Goal: Transaction & Acquisition: Book appointment/travel/reservation

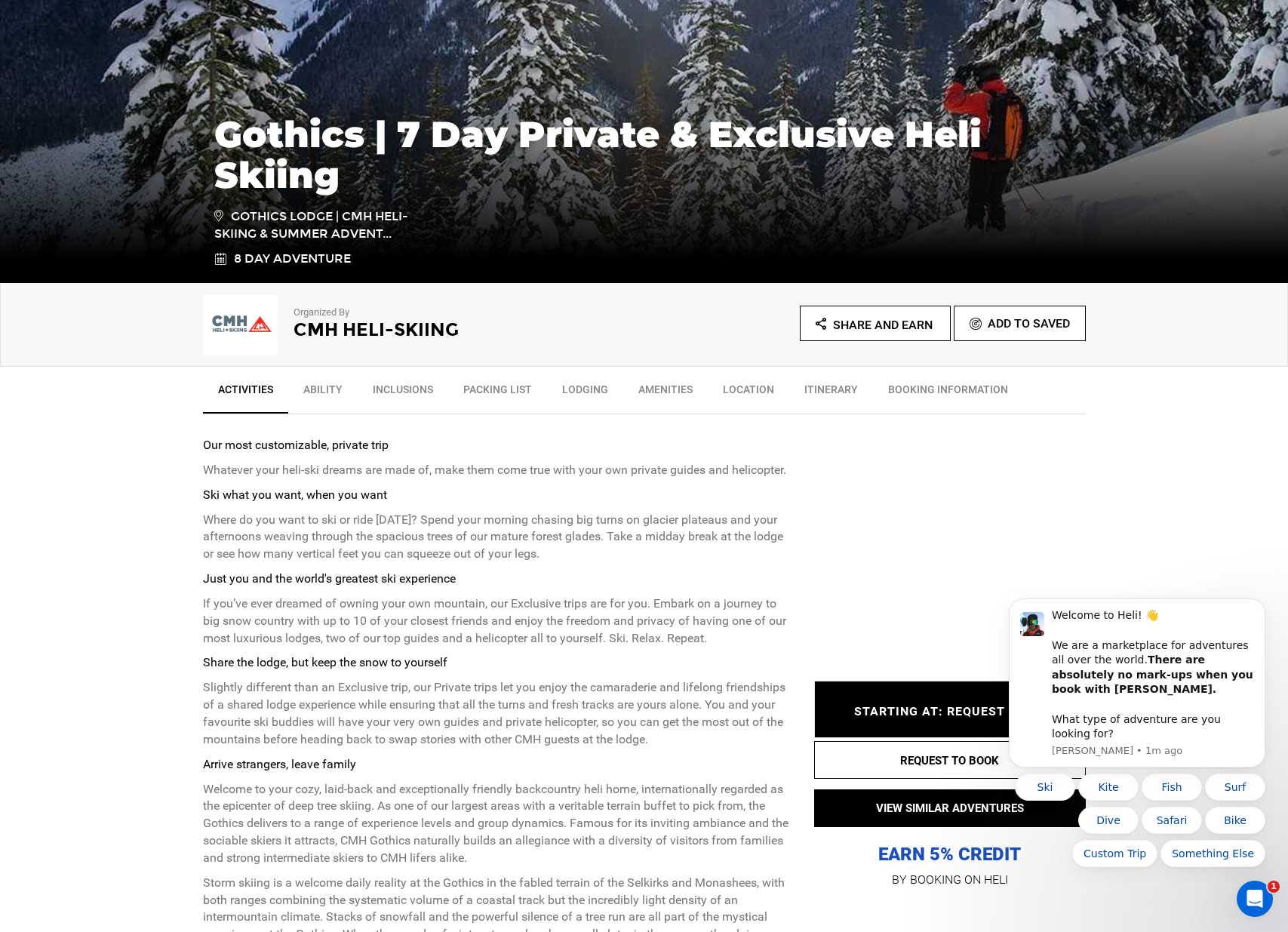
scroll to position [227, 0]
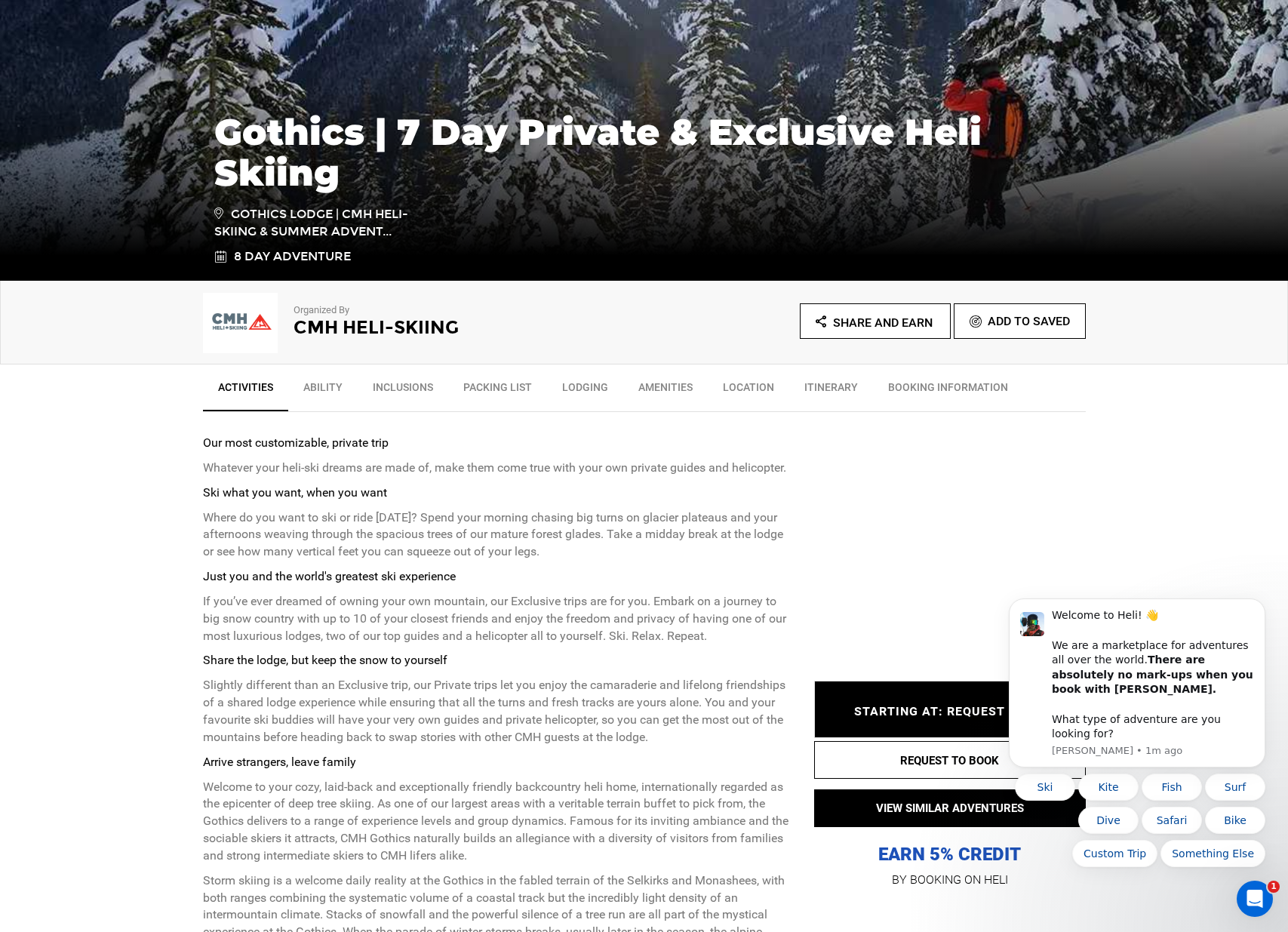
click at [1058, 555] on body "Welcome to Heli! 👋 We are a marketplace for adventures all over the world. Ther…" at bounding box center [1137, 695] width 290 height 382
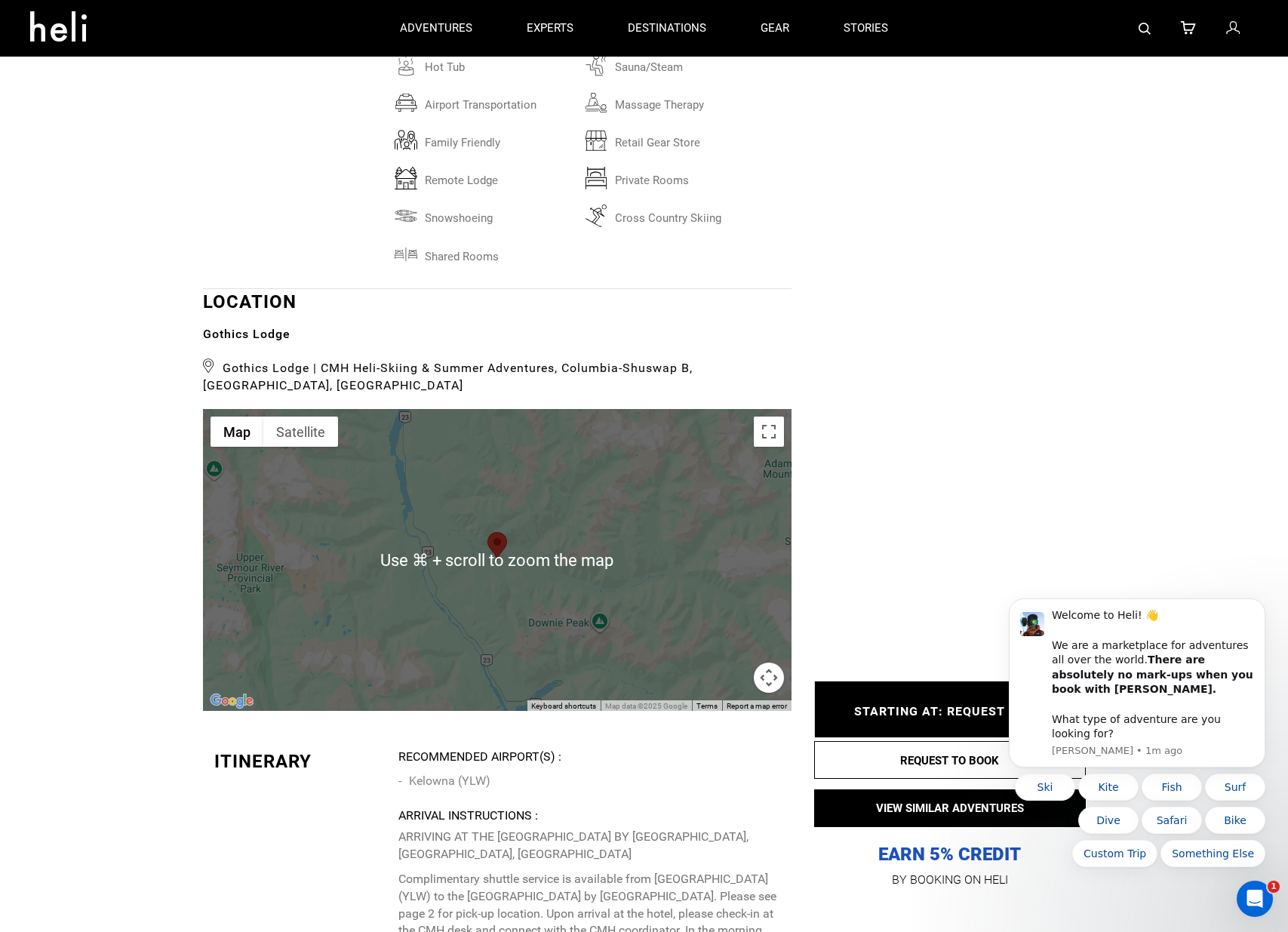
scroll to position [3808, 0]
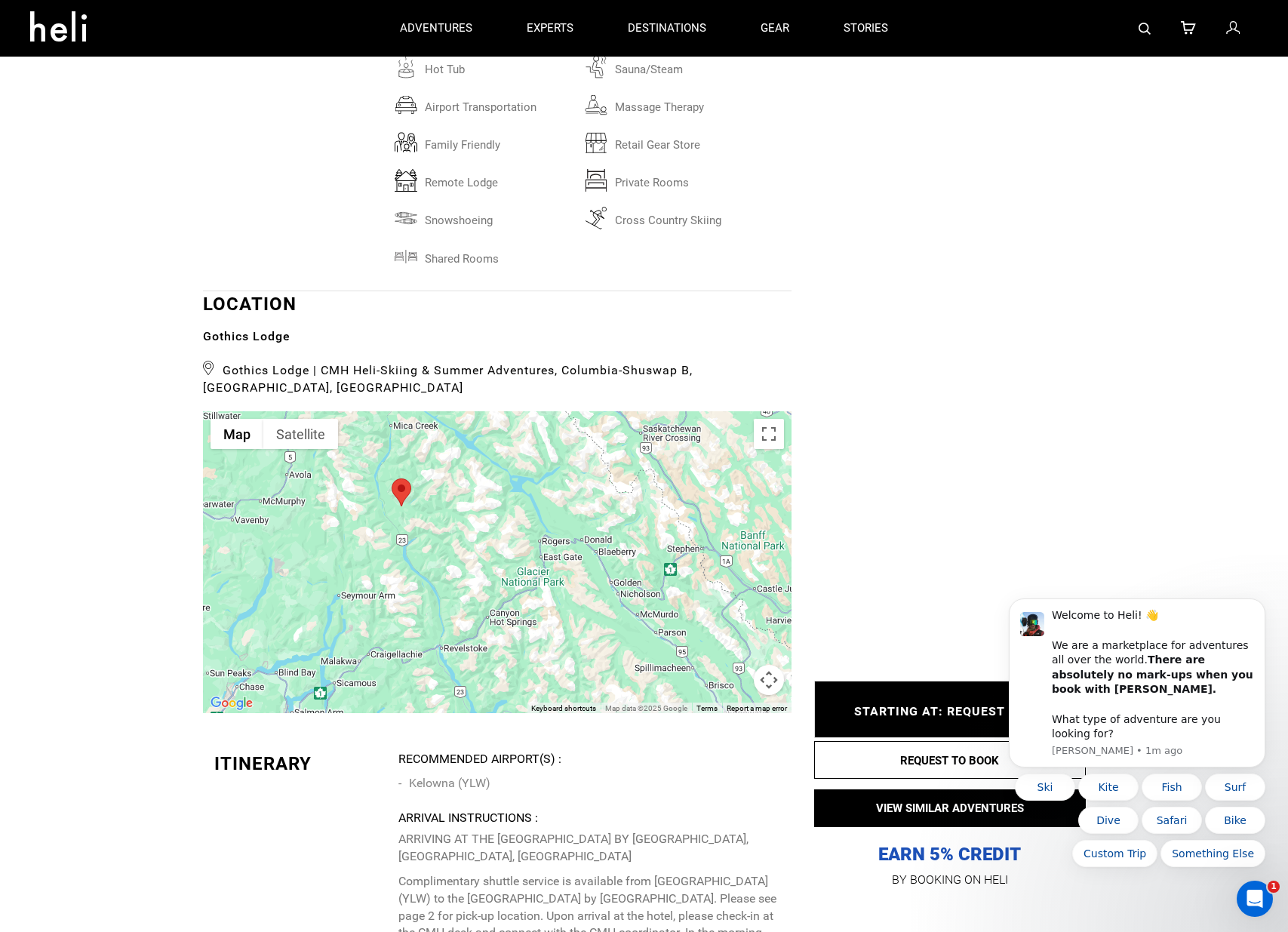
drag, startPoint x: 370, startPoint y: 562, endPoint x: 369, endPoint y: 471, distance: 91.0
click at [369, 470] on div at bounding box center [497, 562] width 589 height 302
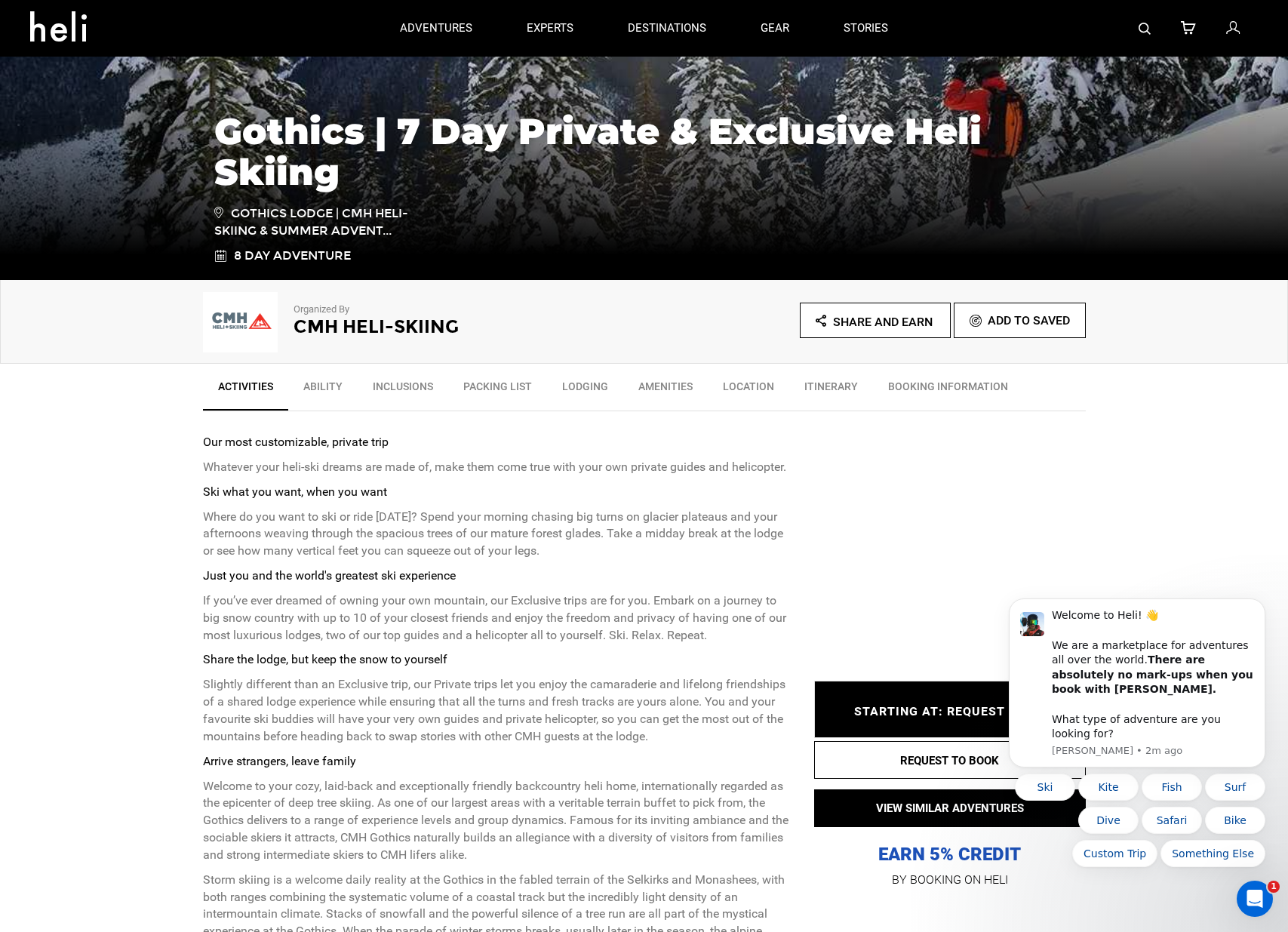
scroll to position [224, 0]
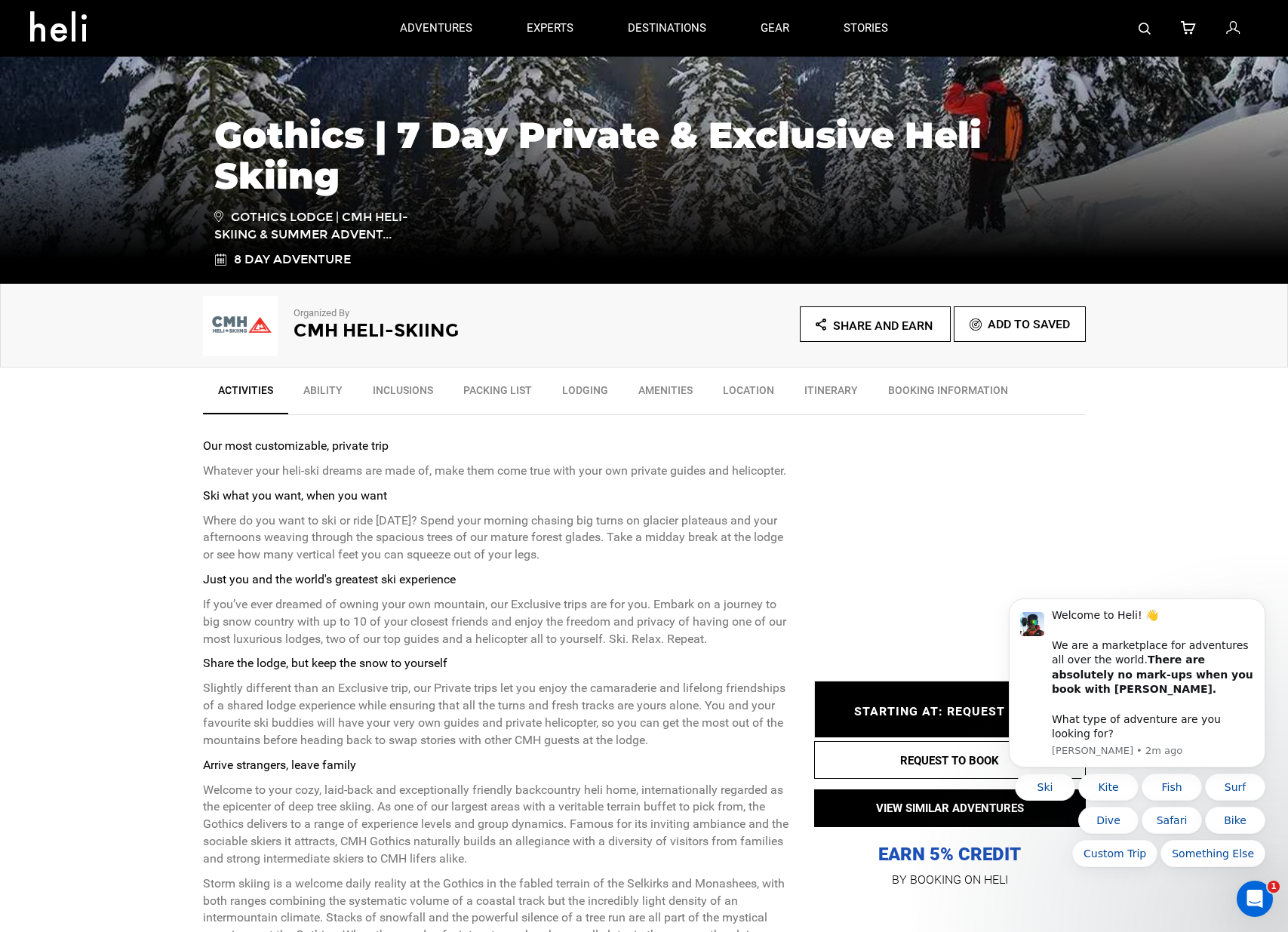
click at [370, 499] on strong "Ski what you want, when you want" at bounding box center [294, 495] width 184 height 14
click at [905, 387] on link "BOOKING INFORMATION" at bounding box center [948, 394] width 150 height 38
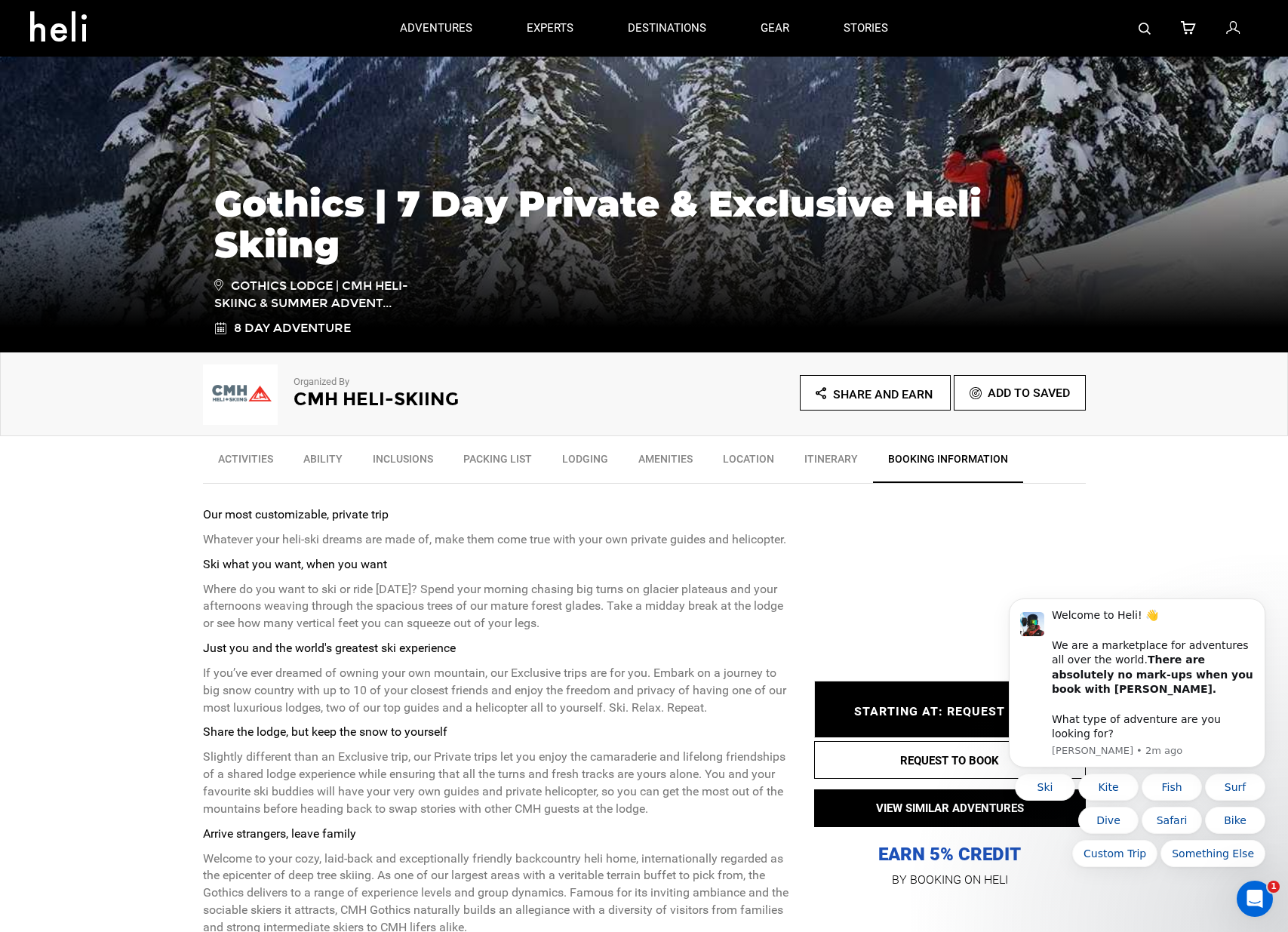
scroll to position [153, 0]
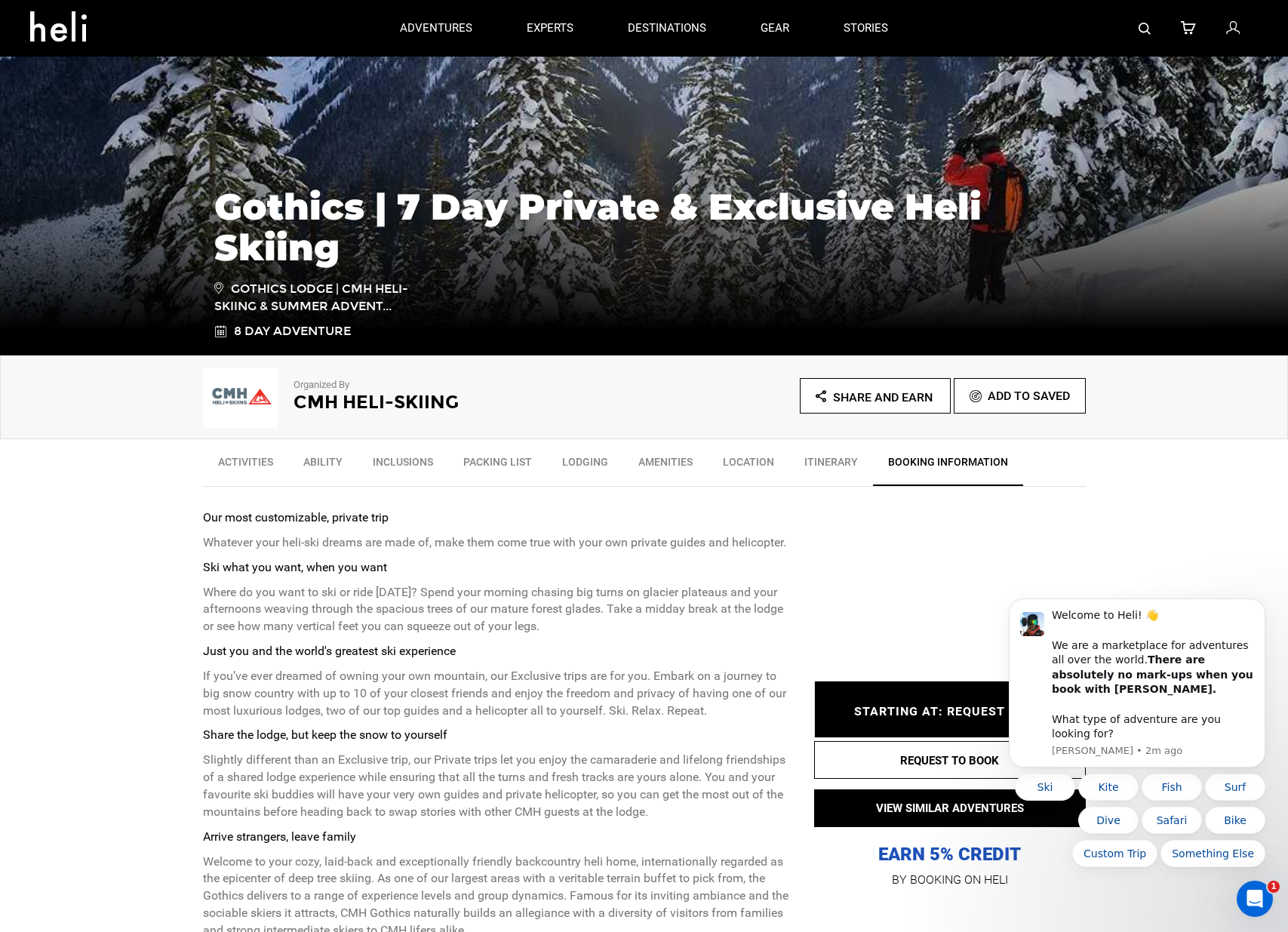
click at [315, 457] on link "Ability" at bounding box center [323, 465] width 70 height 38
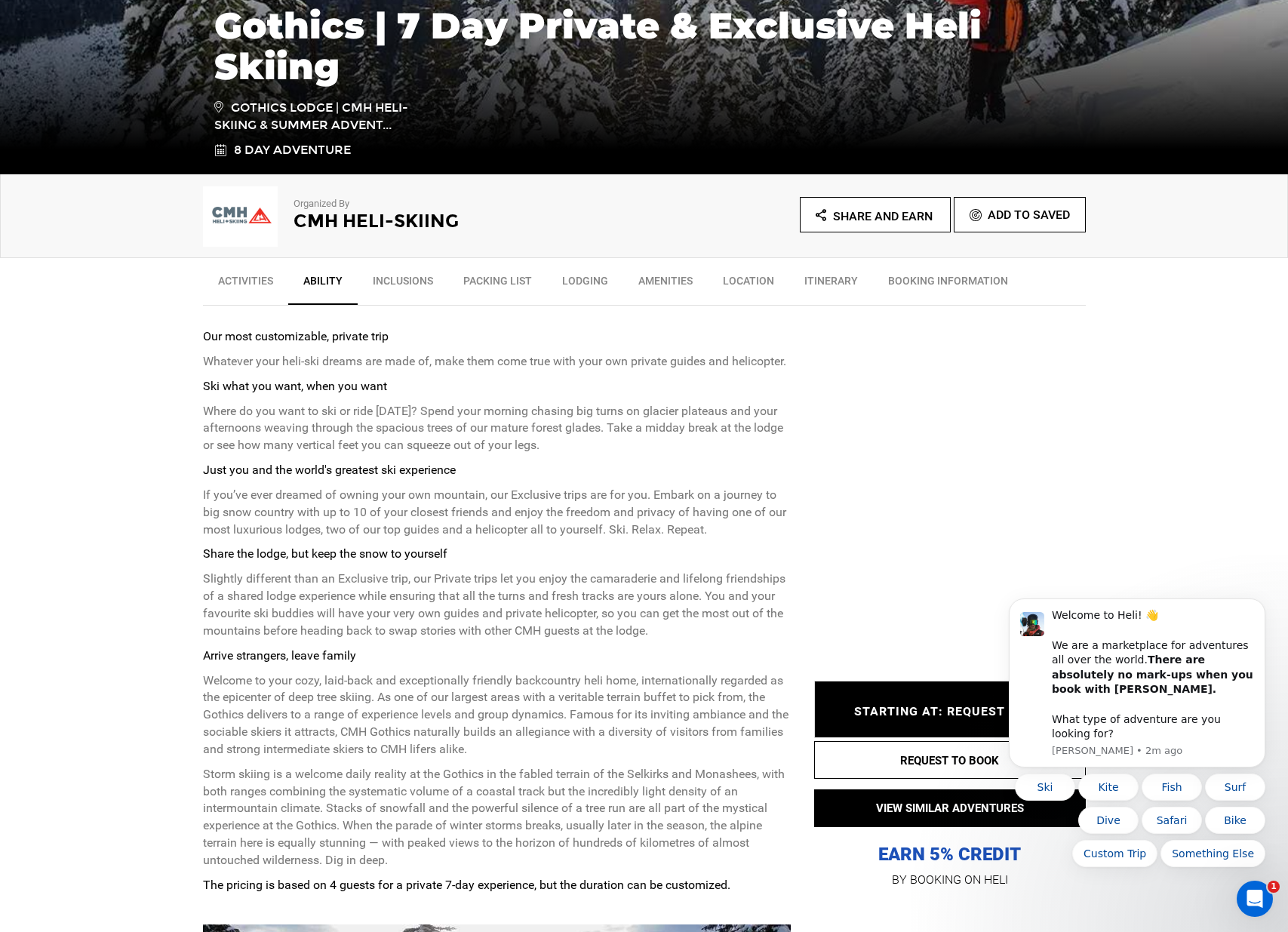
scroll to position [342, 0]
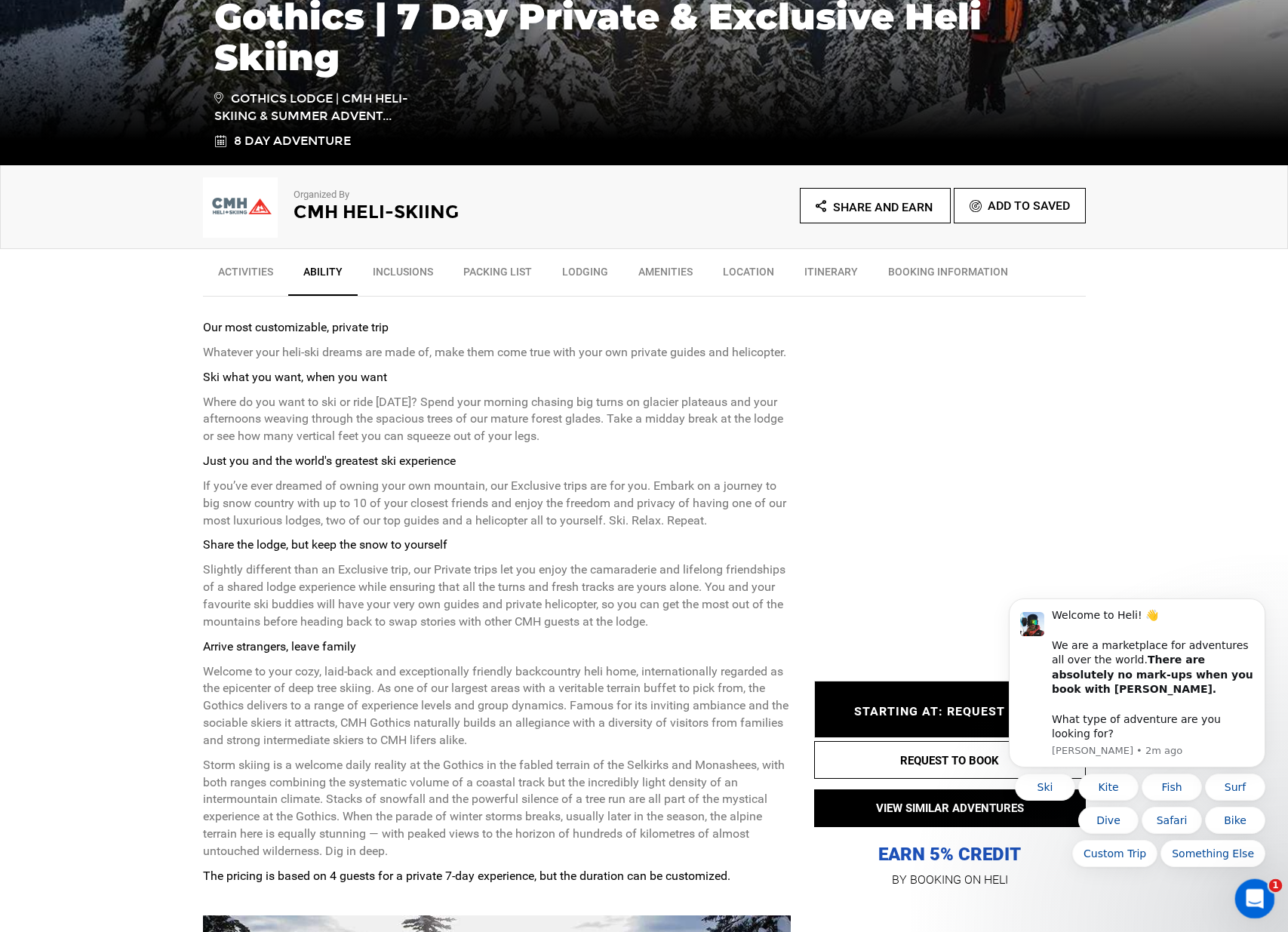
click at [1239, 901] on div "Open Intercom Messenger" at bounding box center [1253, 897] width 50 height 50
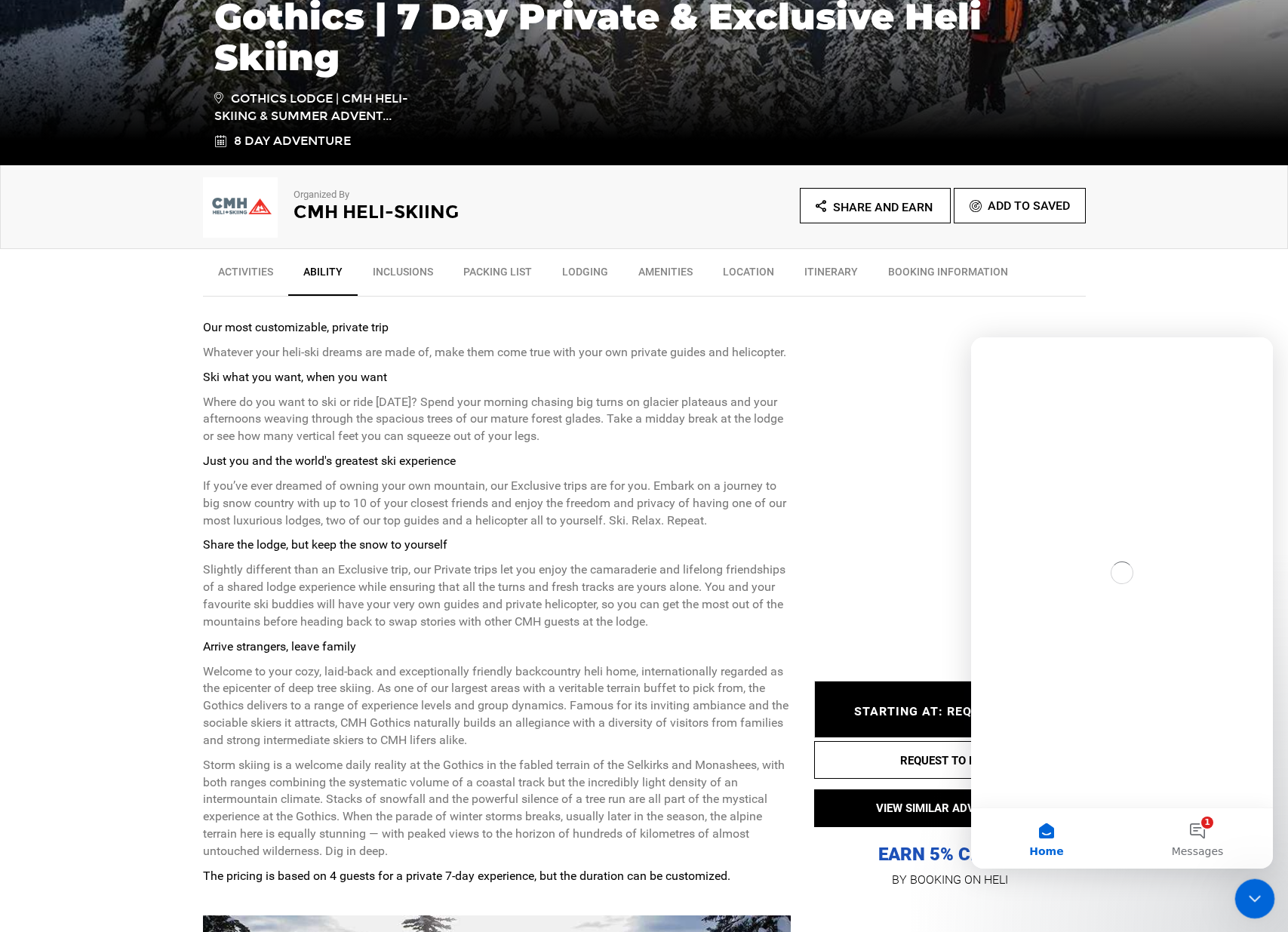
scroll to position [0, 0]
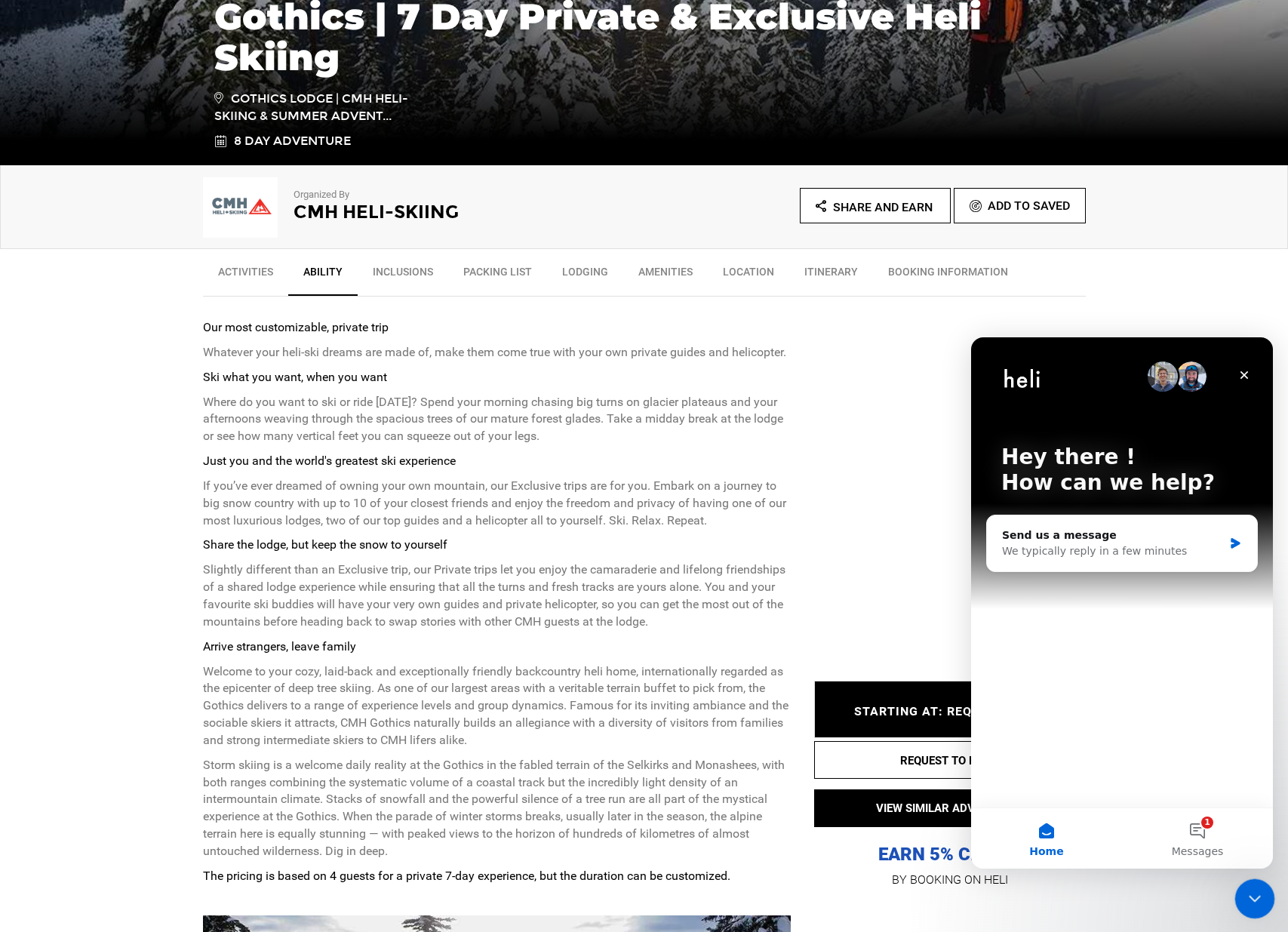
click at [1239, 901] on div "Close Intercom Messenger" at bounding box center [1253, 897] width 36 height 36
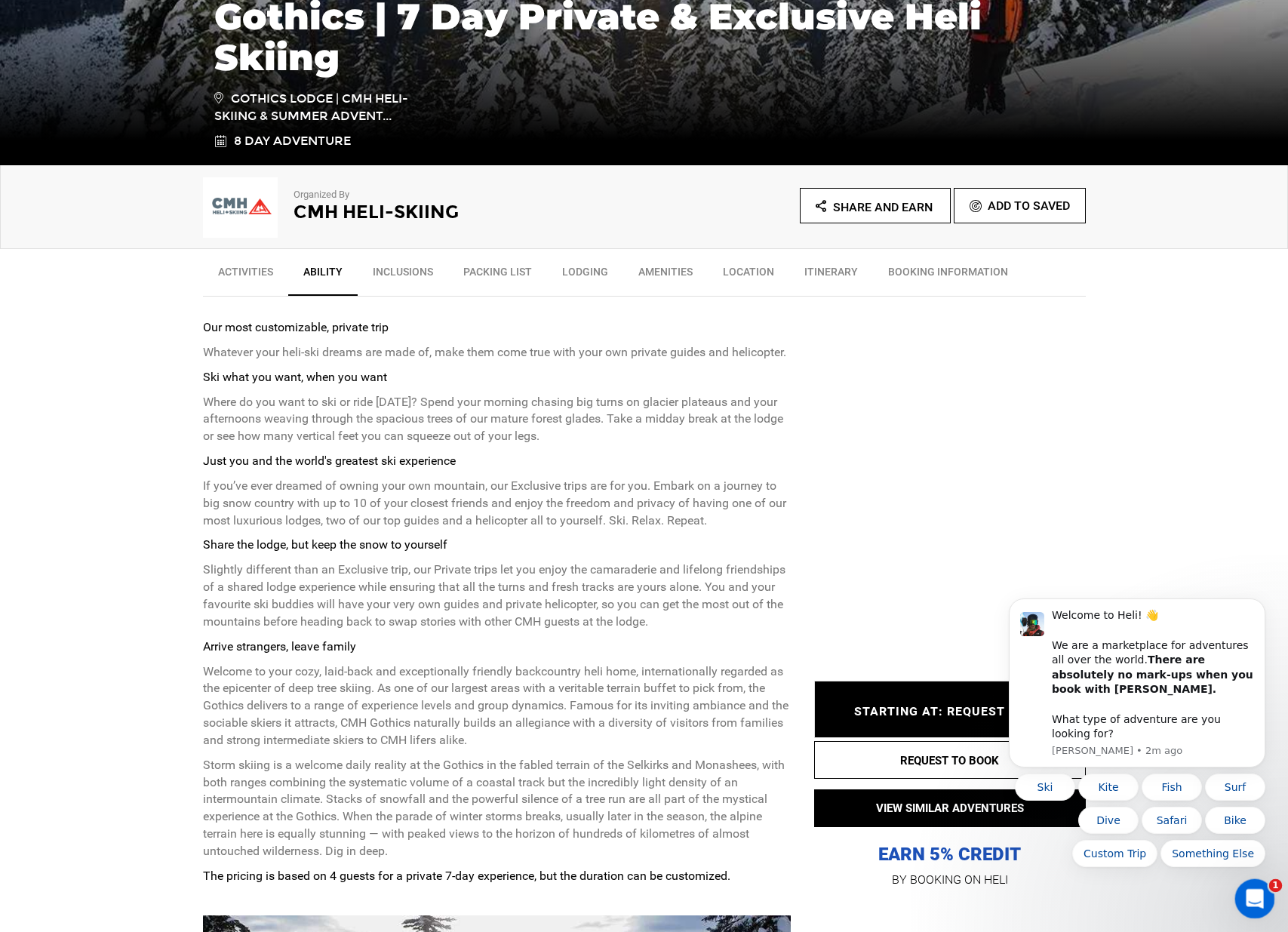
click at [1239, 901] on div "Open Intercom Messenger" at bounding box center [1253, 897] width 50 height 50
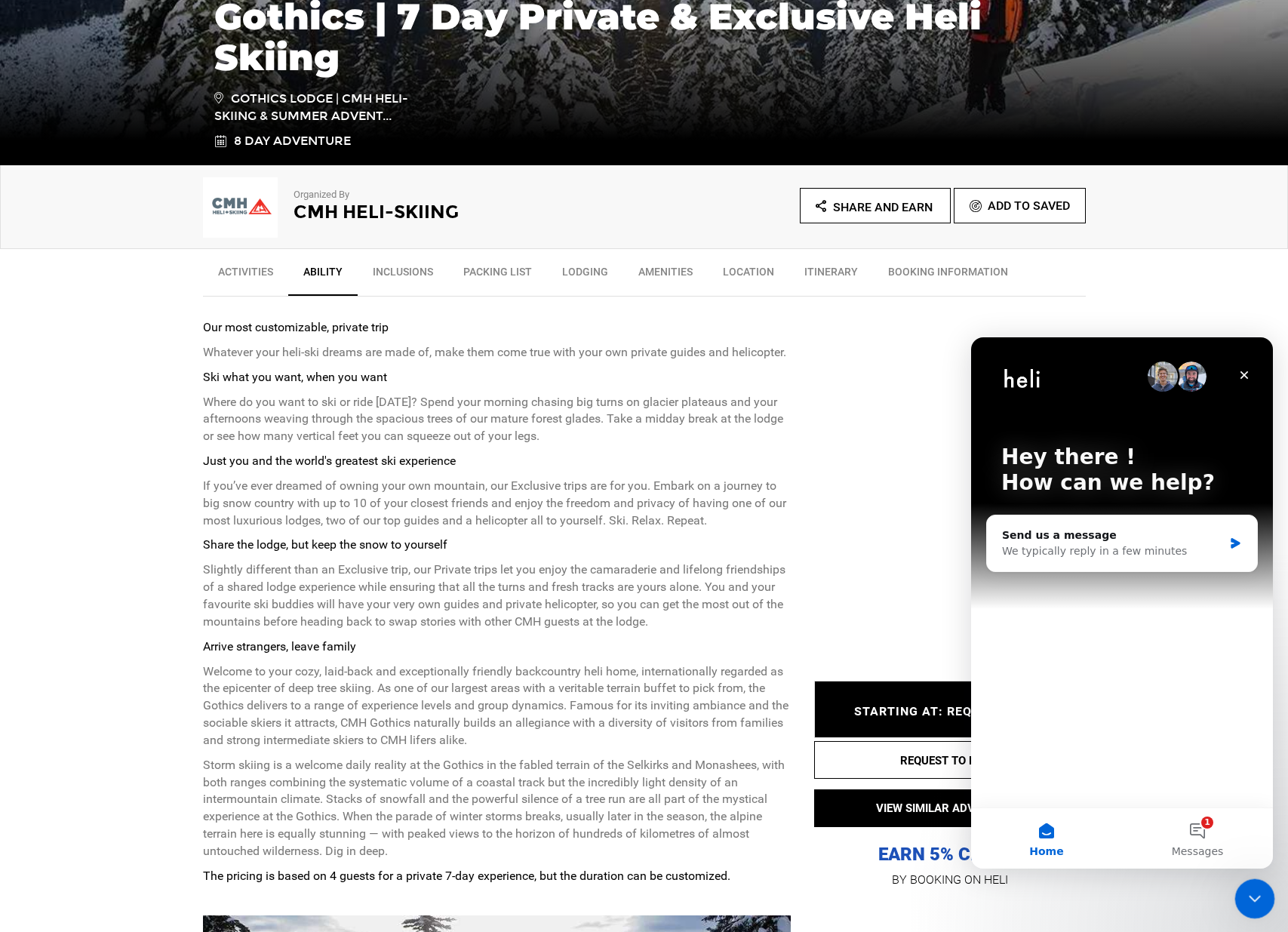
click at [1238, 901] on div "Close Intercom Messenger" at bounding box center [1253, 897] width 36 height 36
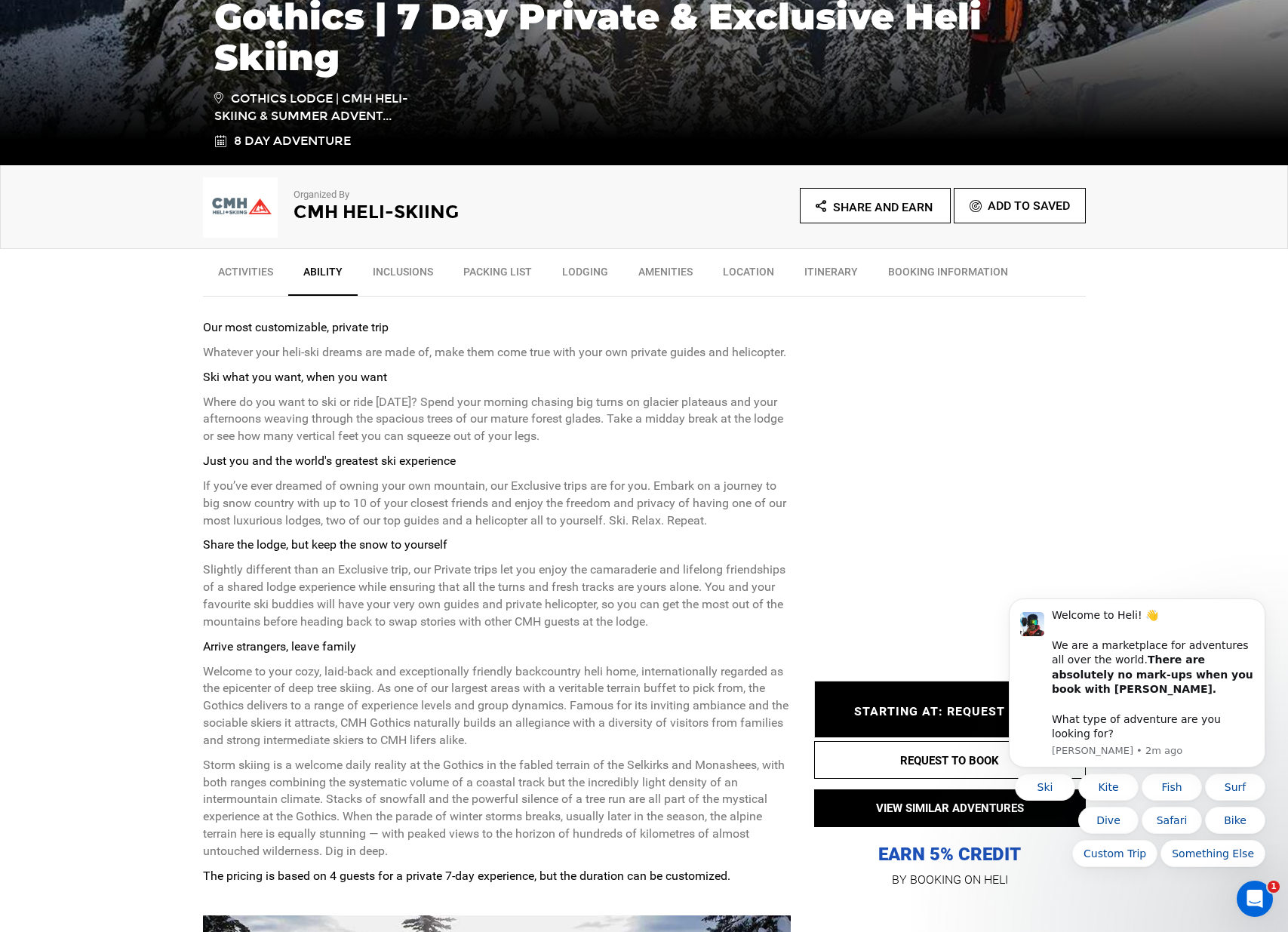
click at [947, 709] on span "STARTING AT: REQUEST PRICE" at bounding box center [950, 711] width 192 height 14
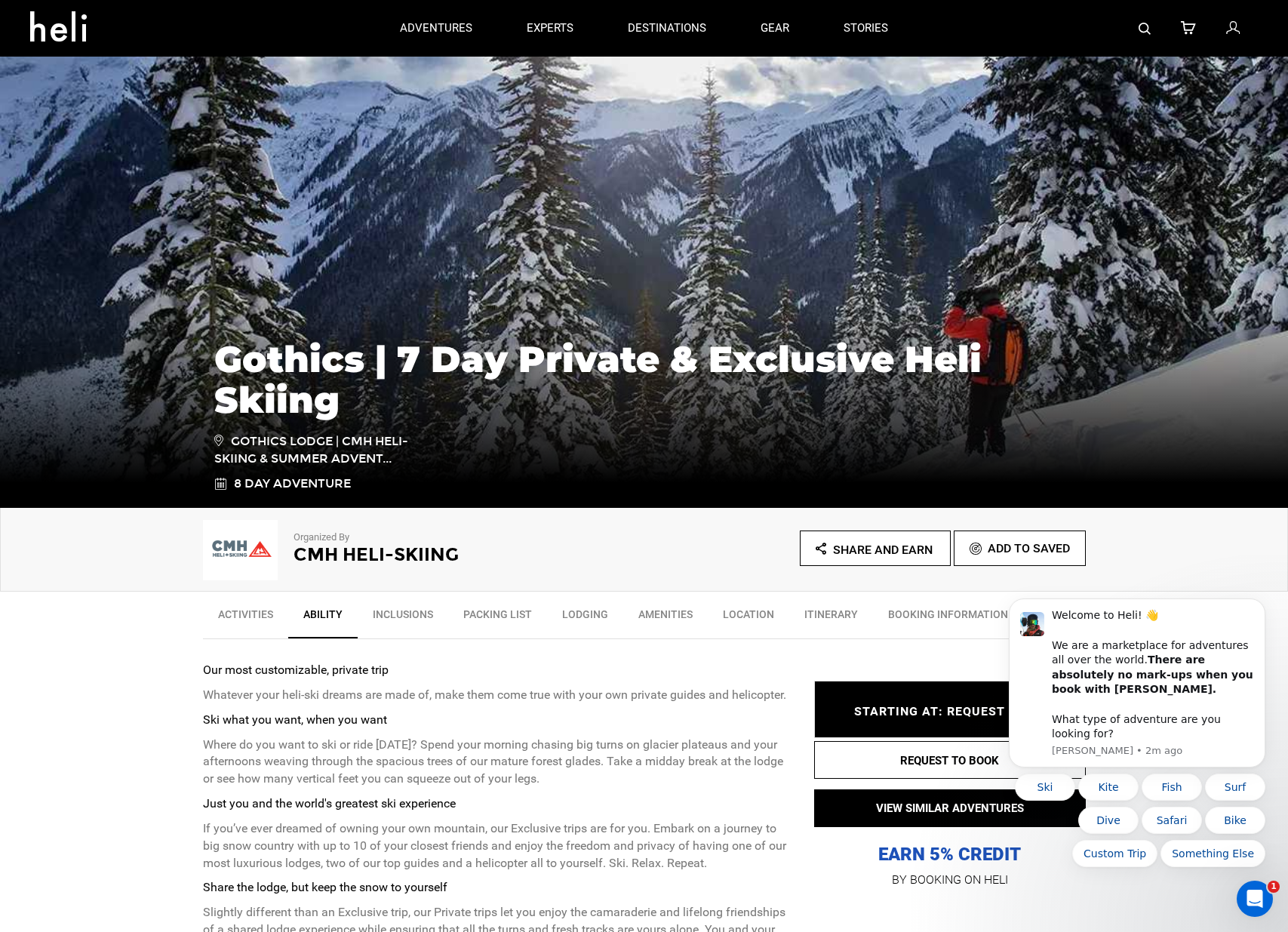
click at [922, 616] on link "BOOKING INFORMATION" at bounding box center [948, 618] width 150 height 38
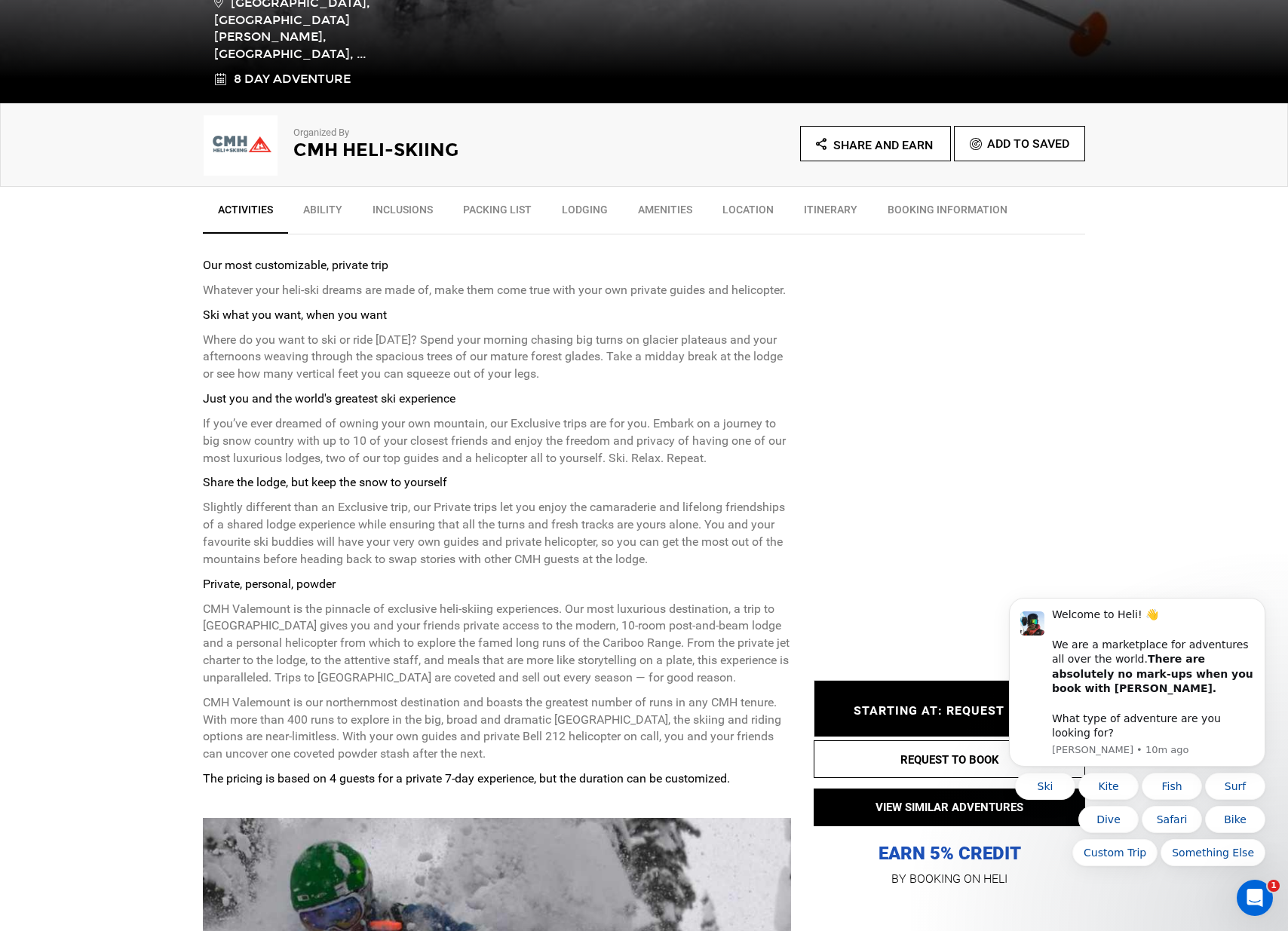
scroll to position [408, 0]
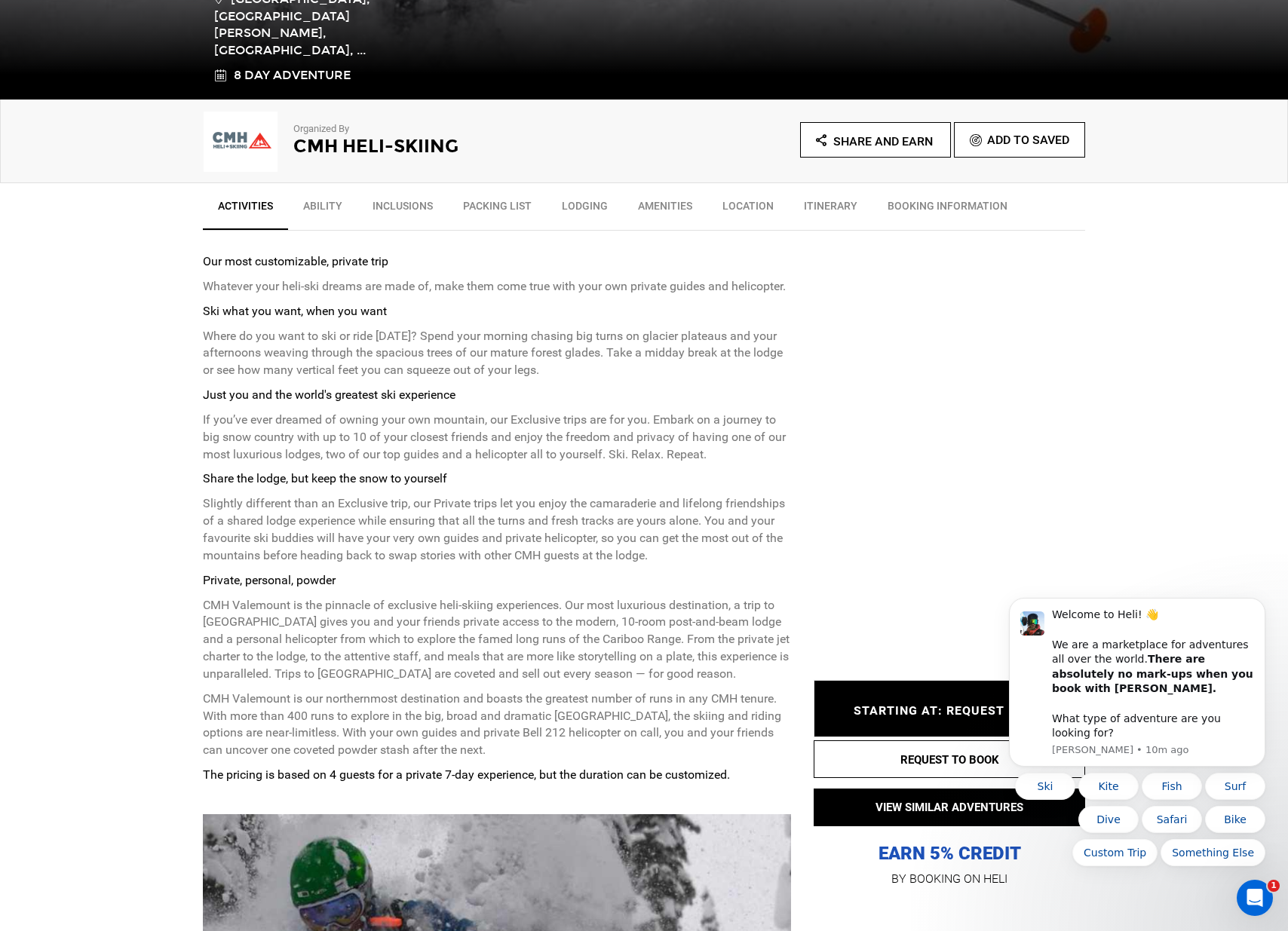
click at [563, 206] on link "Lodging" at bounding box center [585, 210] width 76 height 38
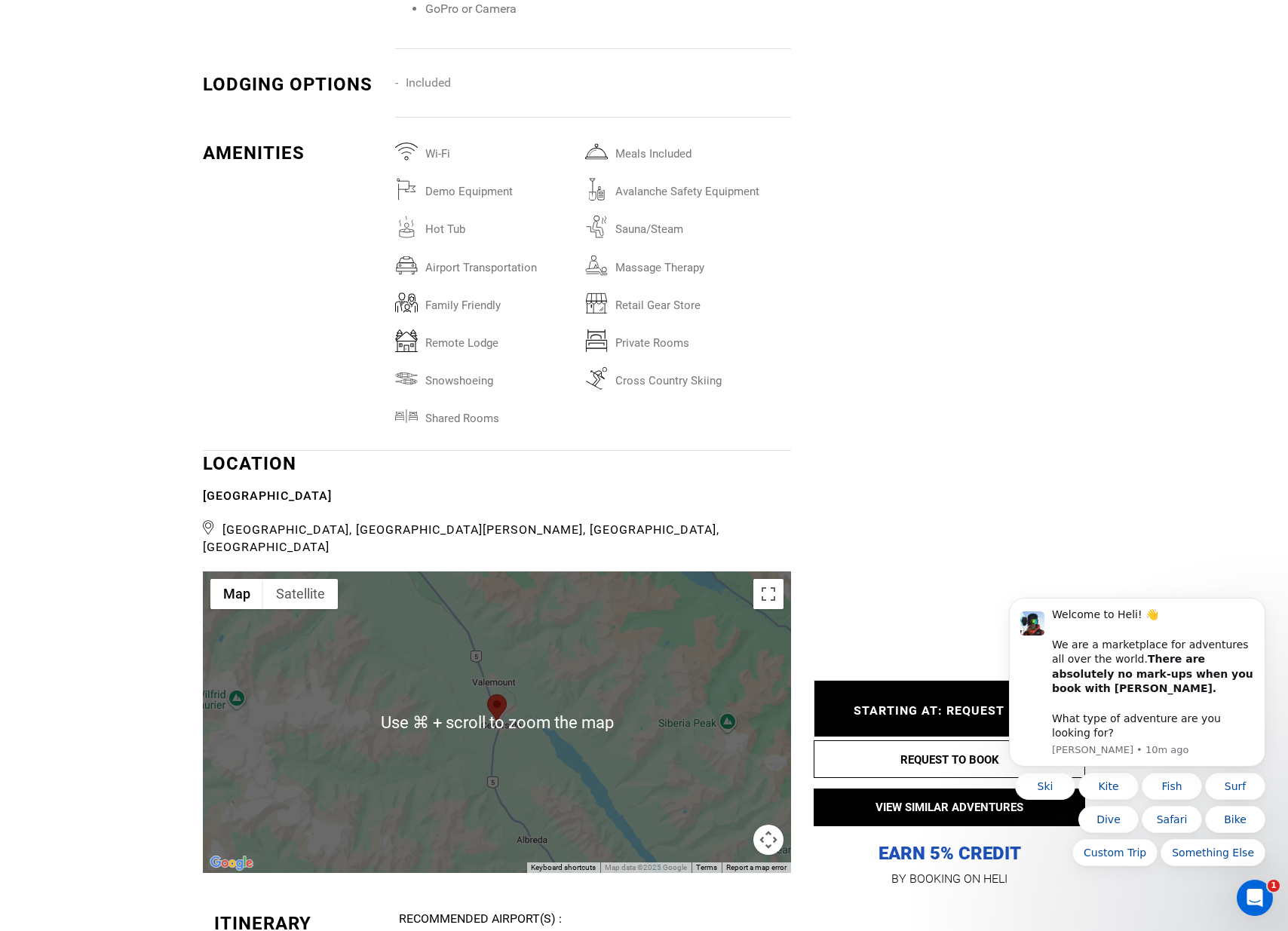
scroll to position [3613, 0]
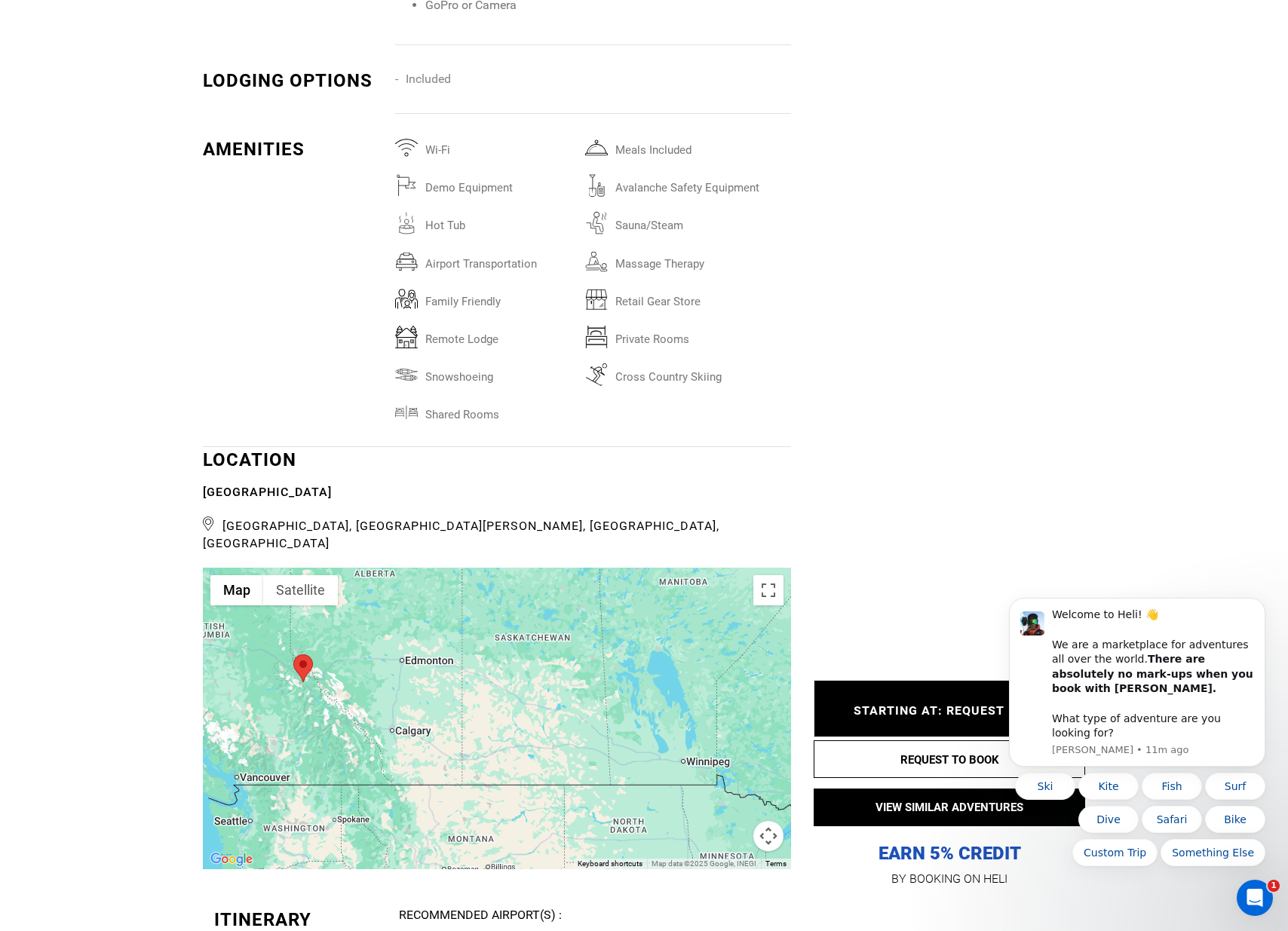
drag, startPoint x: 632, startPoint y: 735, endPoint x: 351, endPoint y: 649, distance: 293.9
click at [351, 649] on div at bounding box center [497, 718] width 588 height 301
